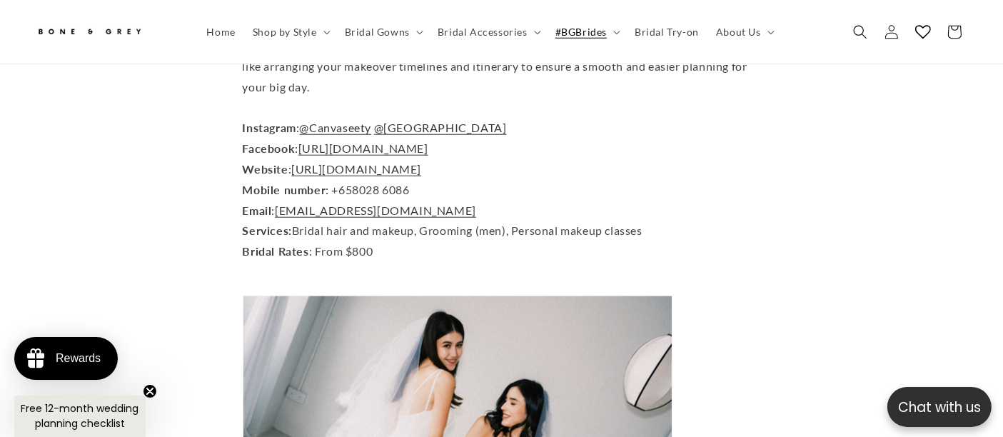
scroll to position [0, 560]
drag, startPoint x: 515, startPoint y: 213, endPoint x: 587, endPoint y: 288, distance: 105.0
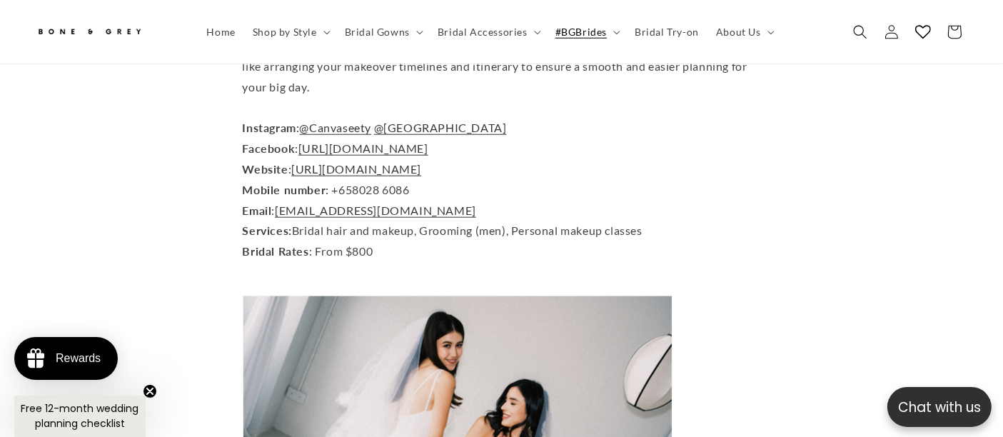
drag, startPoint x: 596, startPoint y: 307, endPoint x: 550, endPoint y: 218, distance: 100.2
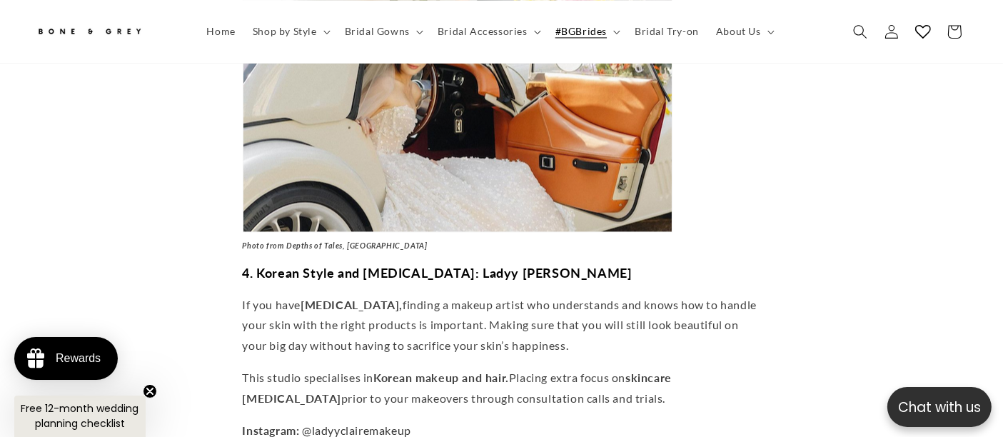
drag, startPoint x: 571, startPoint y: 138, endPoint x: 646, endPoint y: 263, distance: 146.3
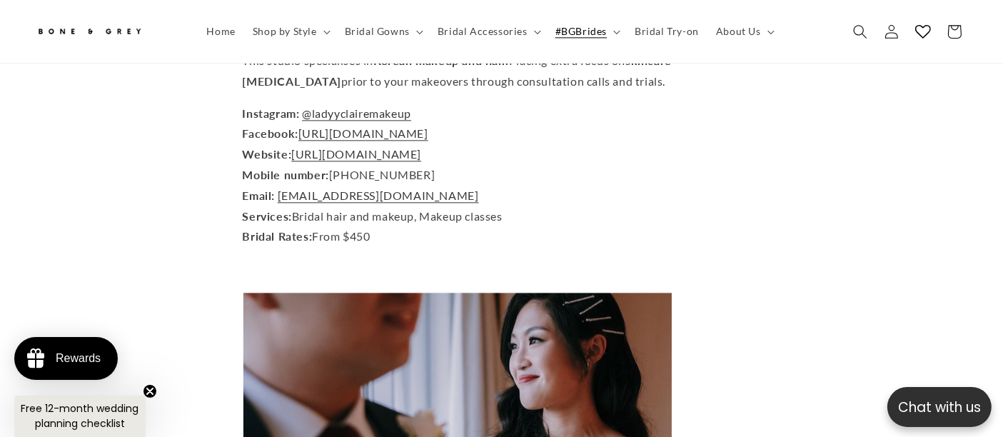
scroll to position [3006, 0]
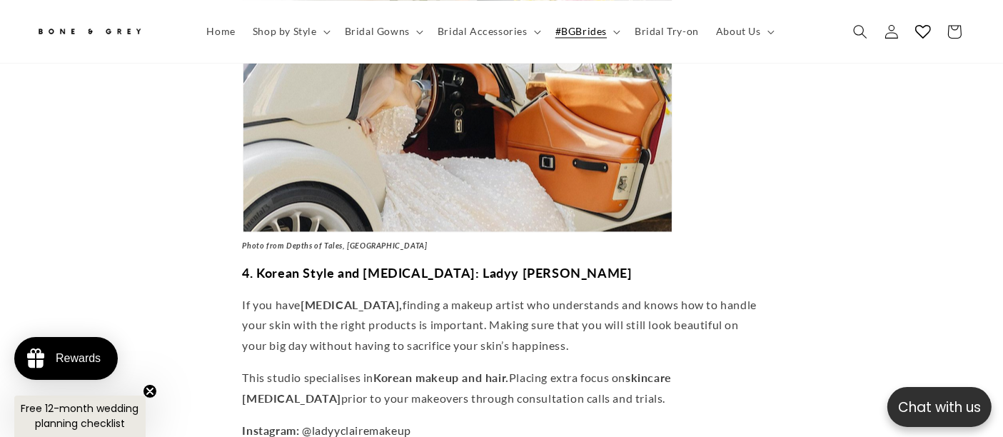
drag, startPoint x: 635, startPoint y: 254, endPoint x: 519, endPoint y: 184, distance: 135.8
drag, startPoint x: 516, startPoint y: 182, endPoint x: 637, endPoint y: 274, distance: 151.8
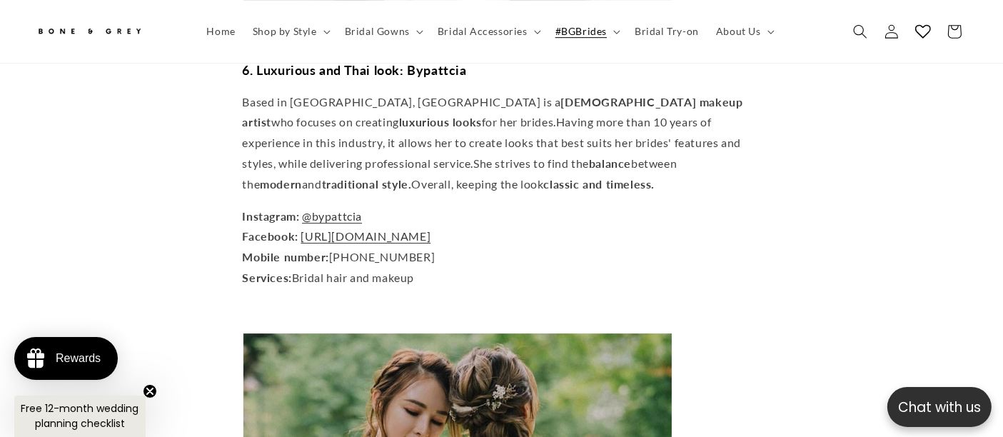
scroll to position [4513, 0]
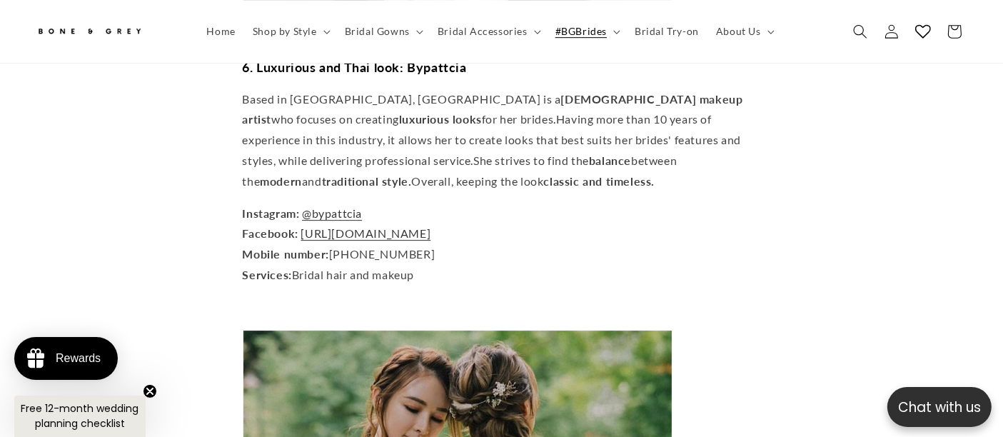
drag, startPoint x: 525, startPoint y: 82, endPoint x: 580, endPoint y: 150, distance: 86.8
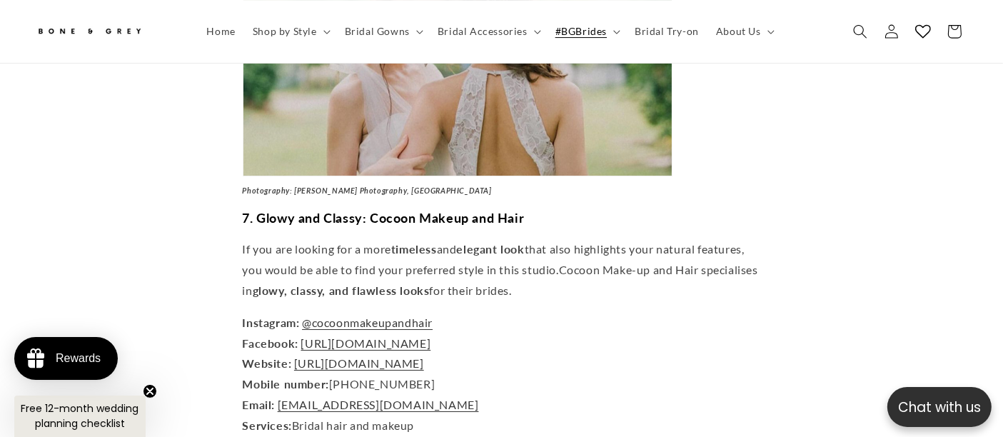
scroll to position [0, 560]
drag, startPoint x: 540, startPoint y: 173, endPoint x: 624, endPoint y: 251, distance: 114.1
